Goal: Information Seeking & Learning: Learn about a topic

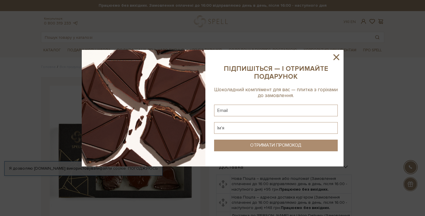
click at [332, 57] on icon at bounding box center [336, 57] width 10 height 10
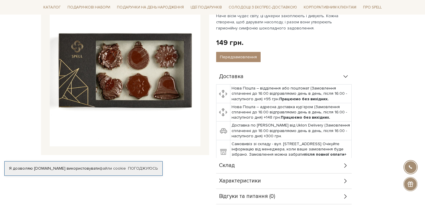
scroll to position [94, 0]
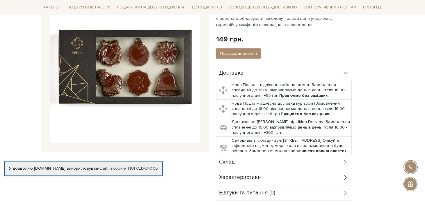
click at [345, 177] on icon at bounding box center [345, 177] width 6 height 6
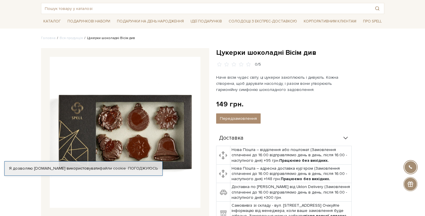
scroll to position [38, 0]
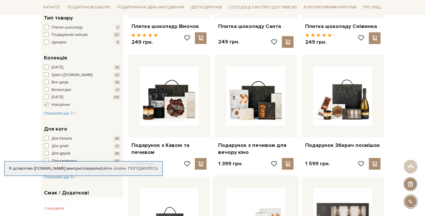
scroll to position [7, 0]
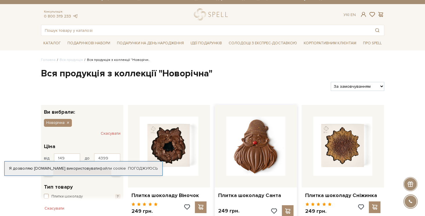
click at [269, 128] on img at bounding box center [255, 145] width 59 height 59
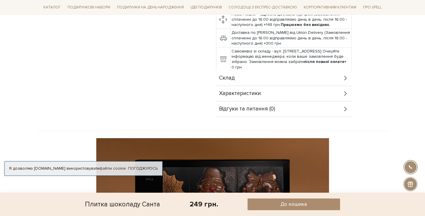
scroll to position [208, 0]
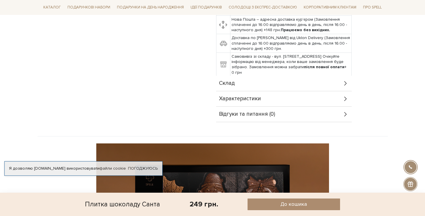
click at [301, 94] on div "Характеристики" at bounding box center [284, 98] width 136 height 15
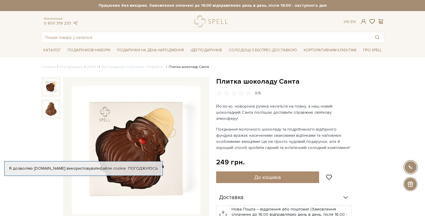
scroll to position [0, 0]
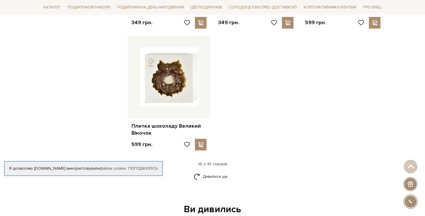
scroll to position [790, 0]
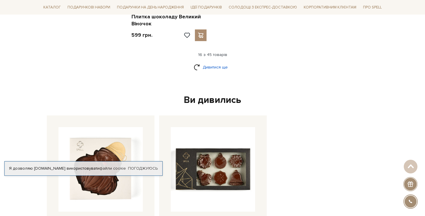
click at [207, 62] on link "Дивитися ще" at bounding box center [213, 67] width 38 height 10
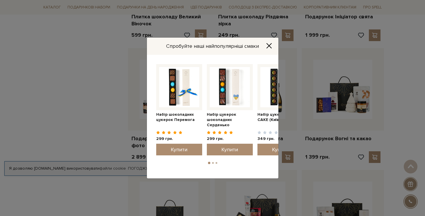
click at [270, 45] on icon "Close" at bounding box center [269, 46] width 6 height 6
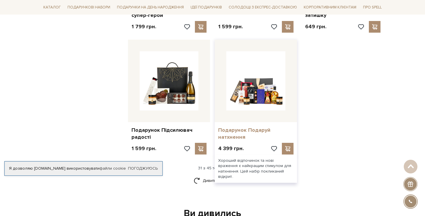
scroll to position [1284, 0]
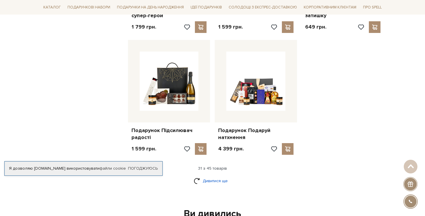
click at [198, 175] on link "Дивитися ще" at bounding box center [213, 180] width 38 height 10
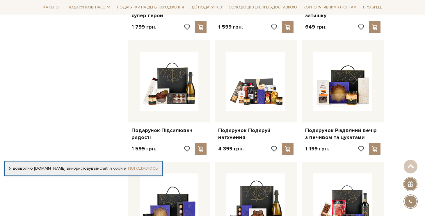
click at [150, 169] on link "Погоджуюсь" at bounding box center [143, 168] width 30 height 5
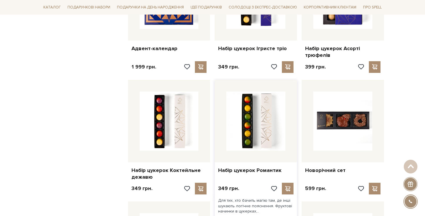
scroll to position [530, 0]
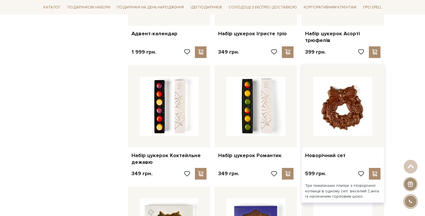
click at [315, 126] on img at bounding box center [342, 106] width 59 height 59
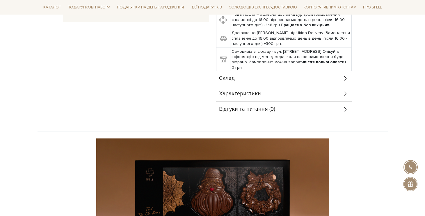
scroll to position [203, 0]
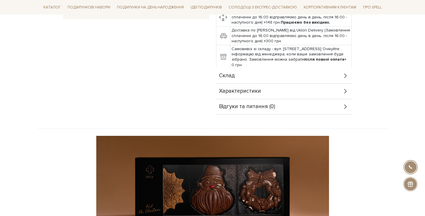
click at [346, 93] on icon at bounding box center [345, 91] width 6 height 6
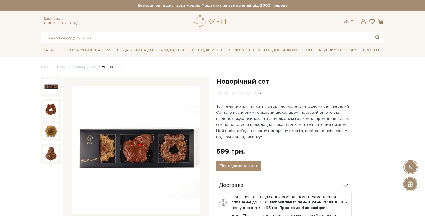
scroll to position [0, 0]
click at [332, 61] on div "Брендовані подарунки Друк на шоколаді" at bounding box center [332, 80] width 62 height 49
click at [333, 63] on div "Брендовані подарунки Друк на шоколаді" at bounding box center [332, 80] width 62 height 49
click at [334, 64] on link "Брендовані подарунки" at bounding box center [332, 65] width 47 height 5
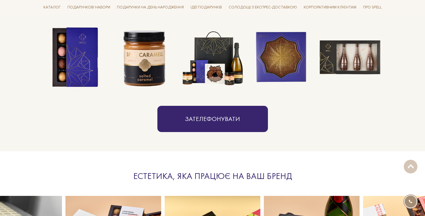
scroll to position [500, 0]
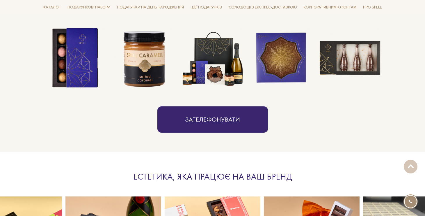
click at [83, 62] on img at bounding box center [75, 58] width 69 height 69
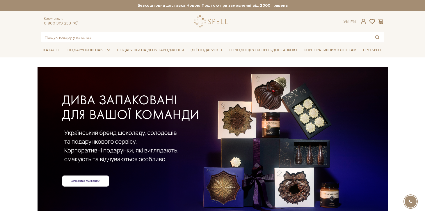
scroll to position [0, 0]
